Goal: Task Accomplishment & Management: Use online tool/utility

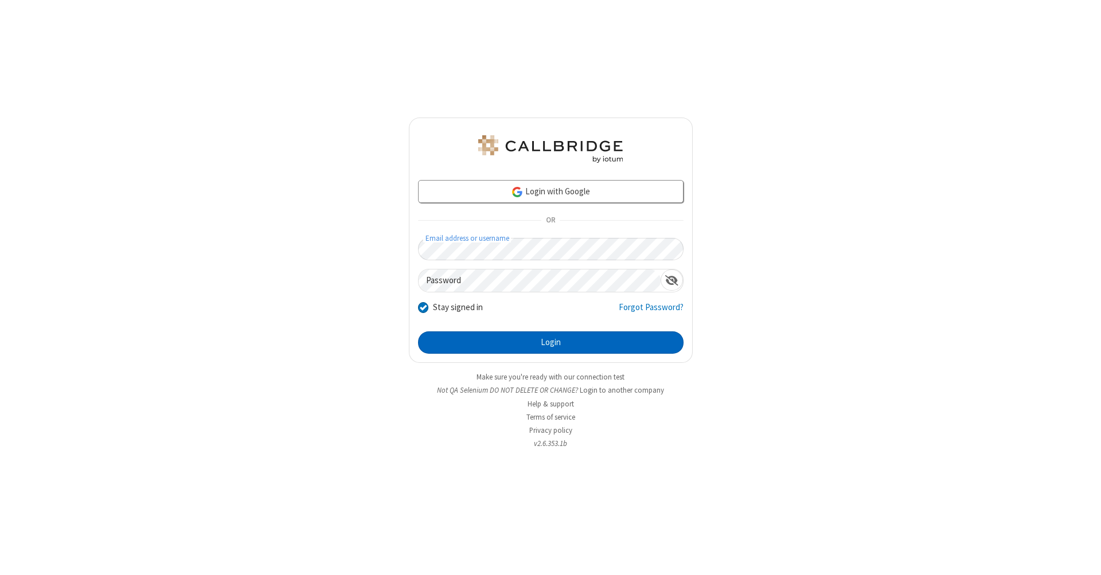
click at [551, 343] on button "Login" at bounding box center [551, 343] width 266 height 23
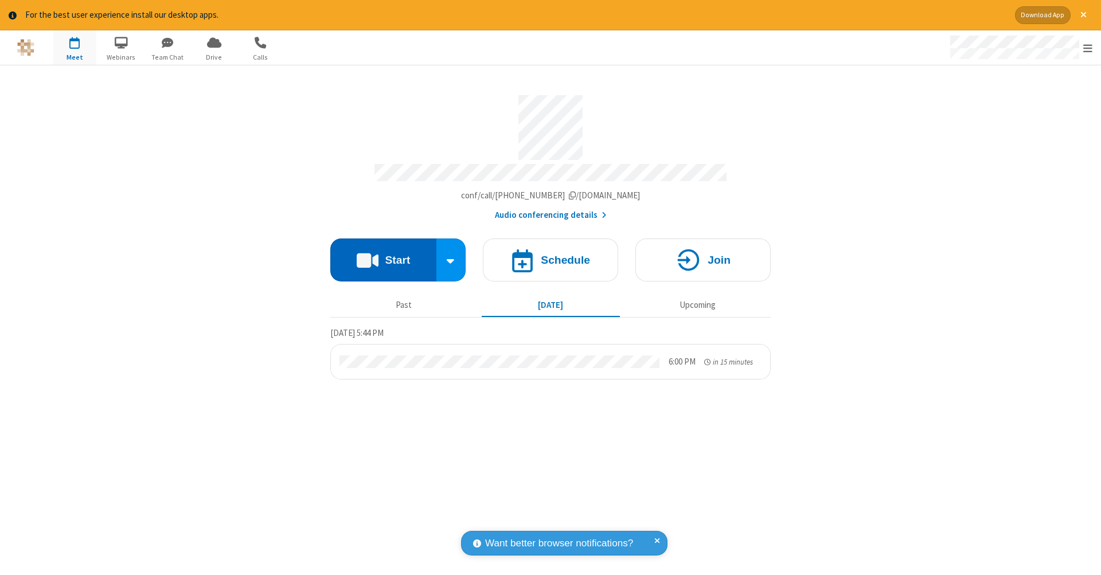
click at [383, 254] on button "Start" at bounding box center [383, 260] width 106 height 43
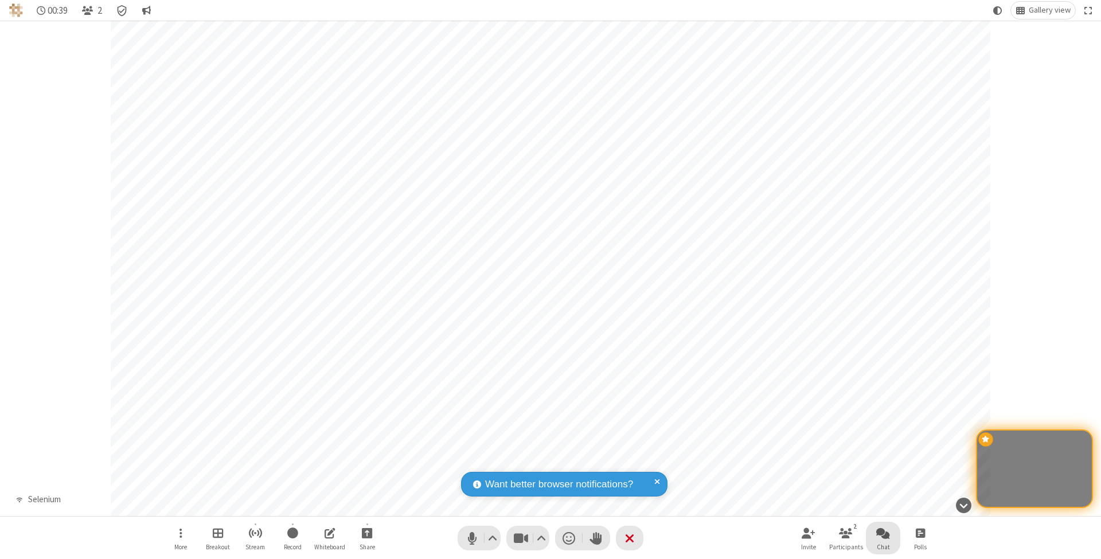
click at [883, 533] on span "Open chat" at bounding box center [883, 533] width 14 height 14
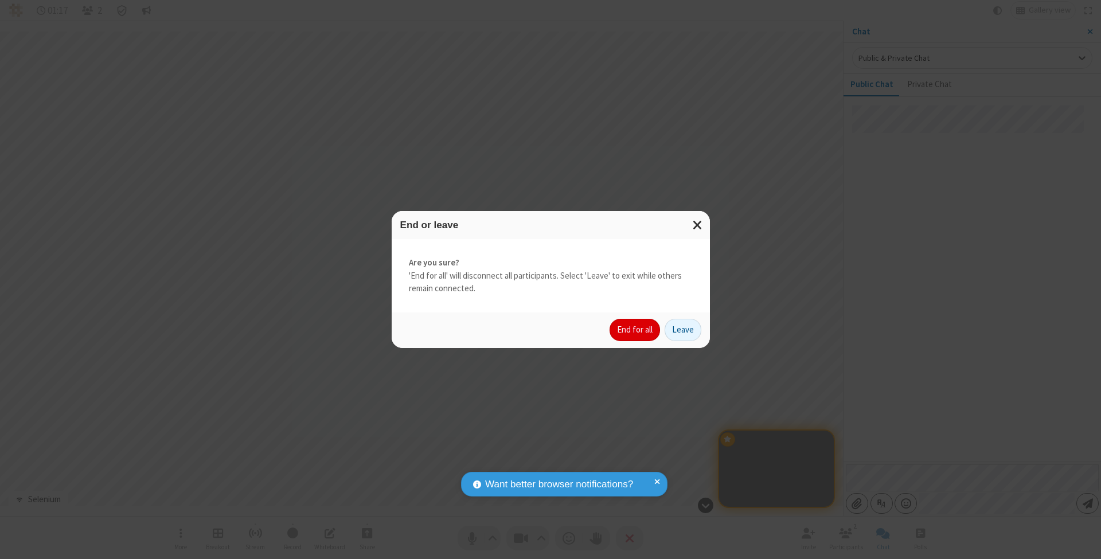
click at [635, 329] on button "End for all" at bounding box center [635, 330] width 50 height 23
